Goal: Information Seeking & Learning: Learn about a topic

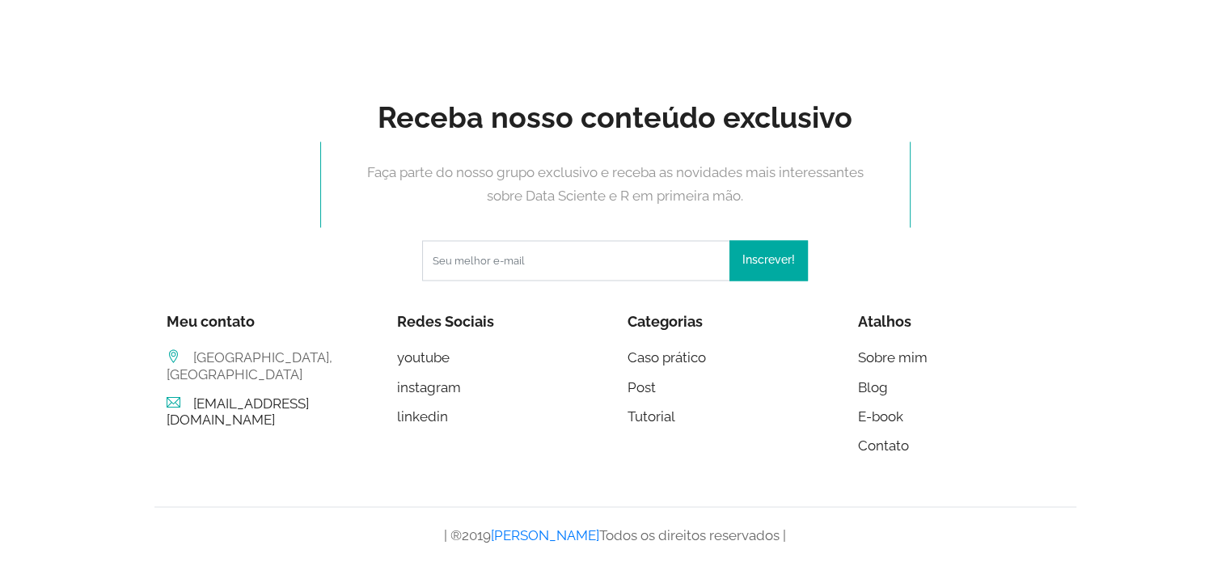
scroll to position [2119, 0]
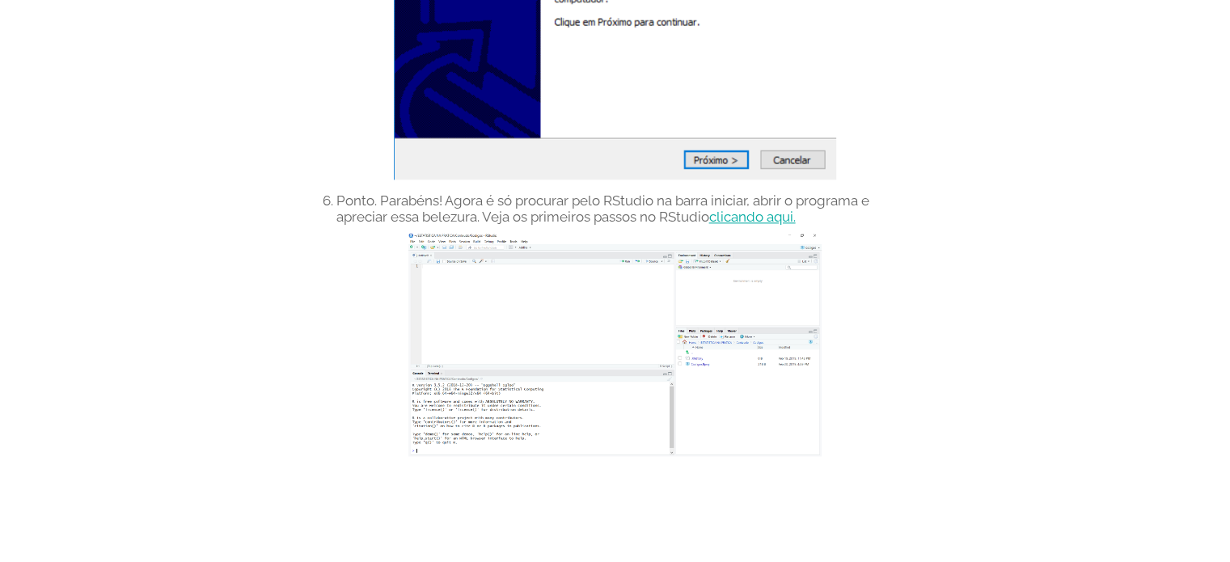
click at [776, 218] on link "clicando aqui." at bounding box center [752, 217] width 87 height 16
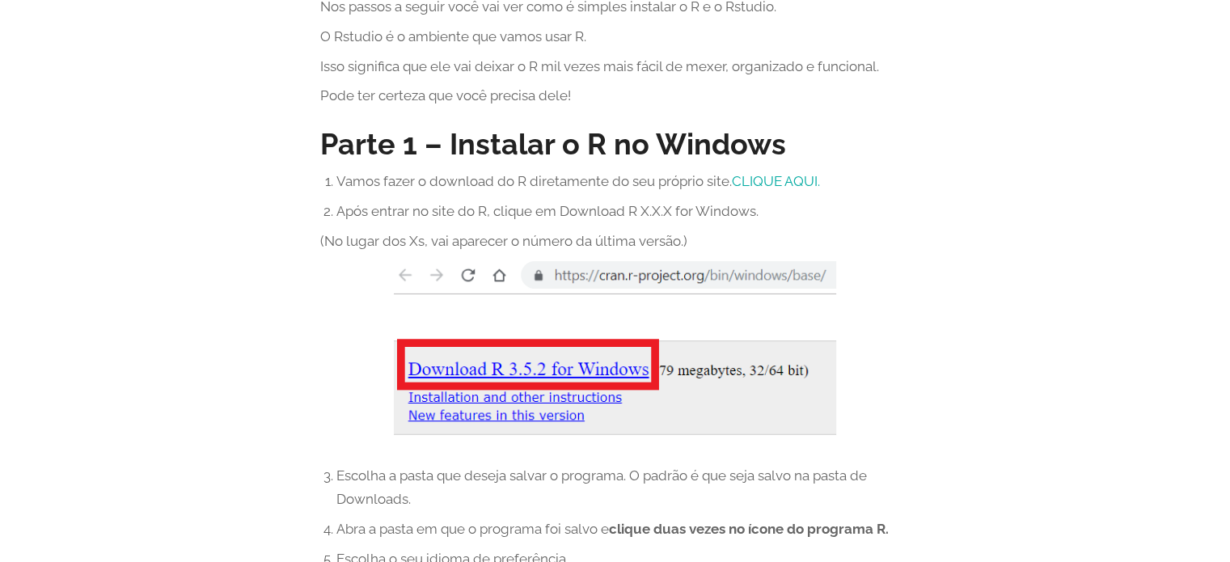
scroll to position [0, 0]
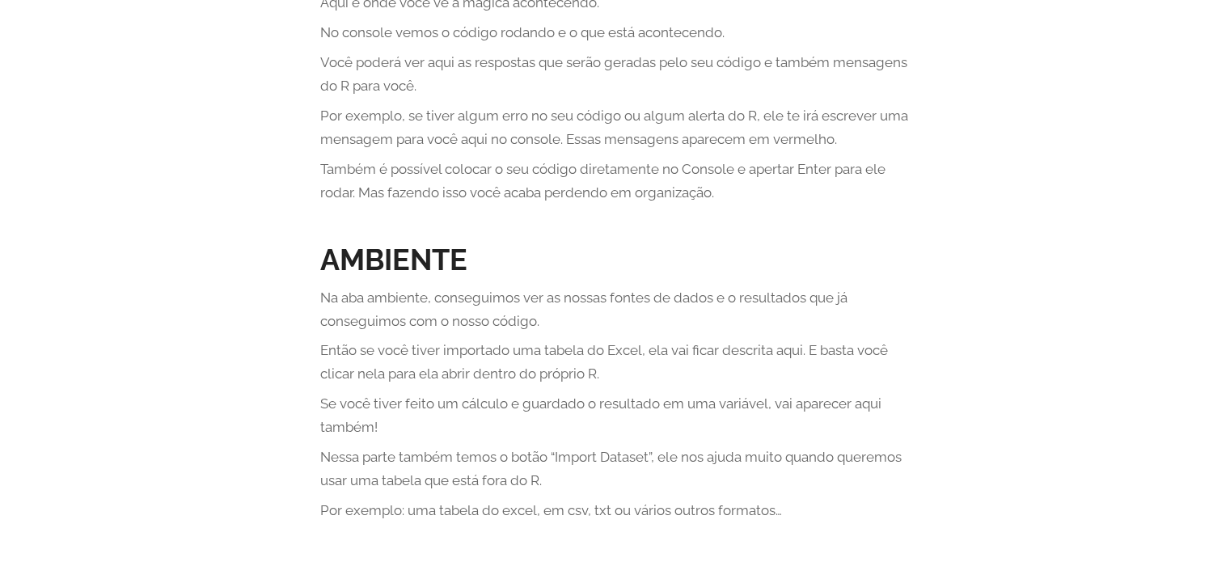
scroll to position [2507, 0]
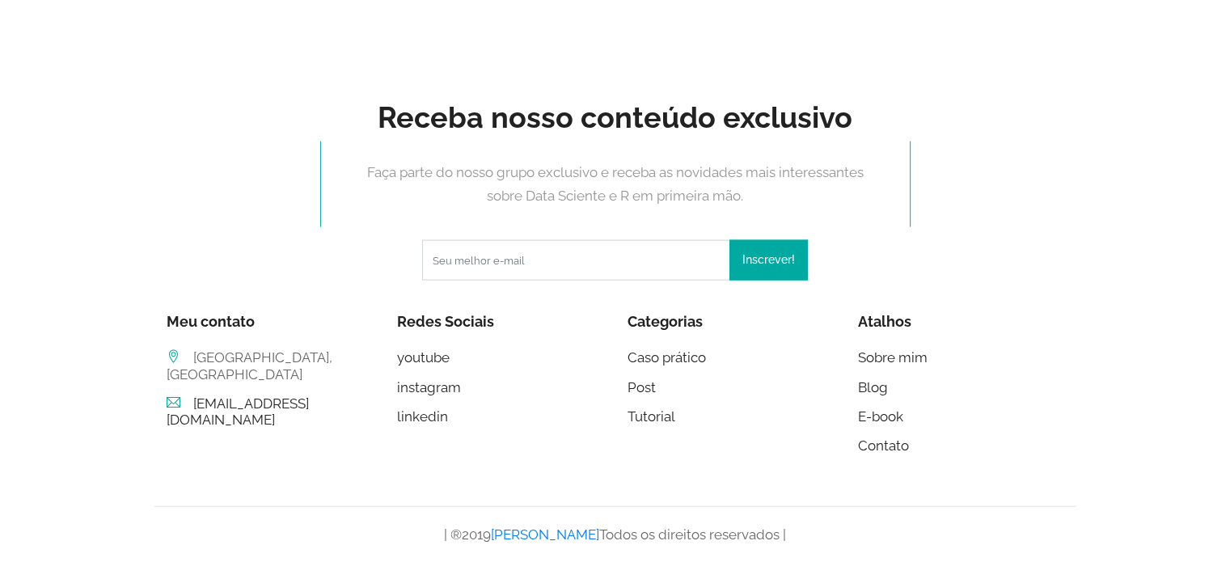
scroll to position [2962, 0]
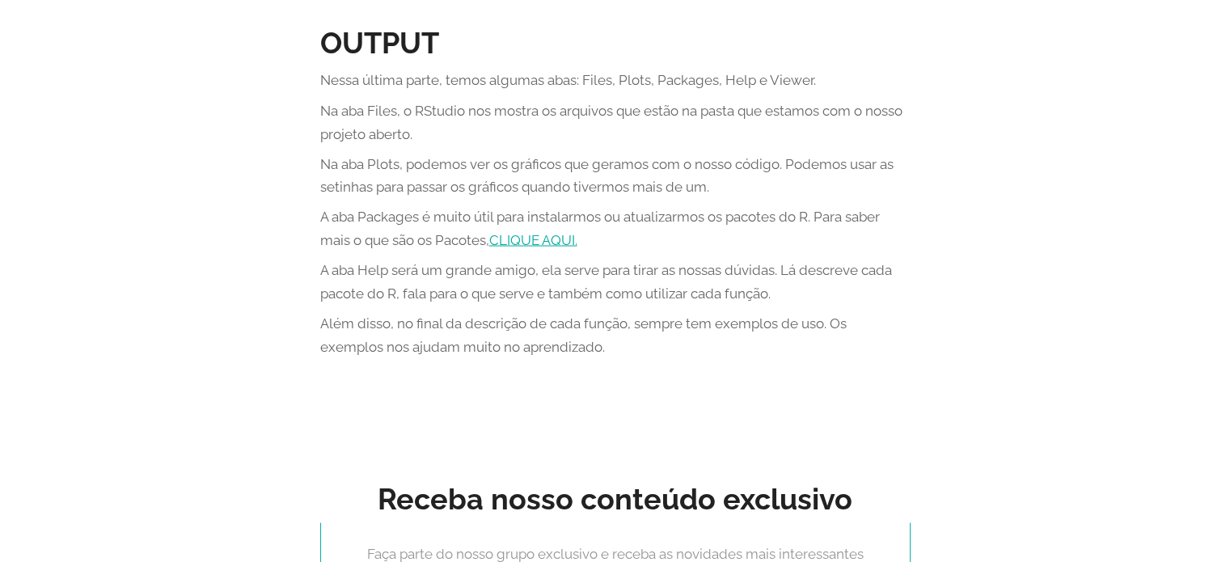
click at [542, 247] on link "CLIQUE AQUI." at bounding box center [533, 239] width 88 height 16
